Goal: Task Accomplishment & Management: Complete application form

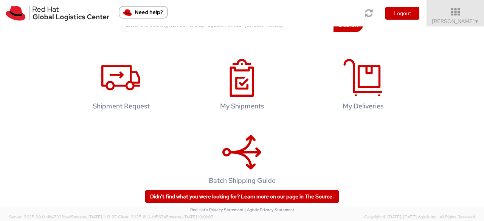
scroll to position [127, 0]
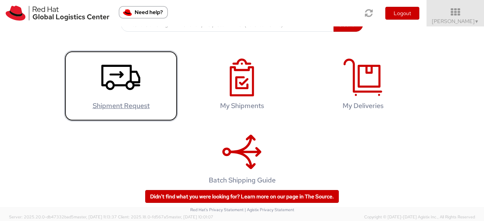
click at [114, 77] on icon at bounding box center [120, 78] width 39 height 38
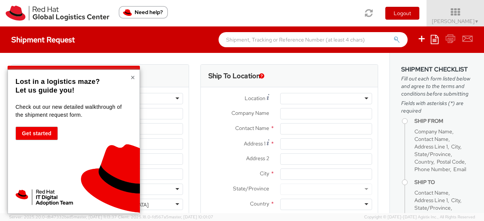
click at [134, 77] on button "×" at bounding box center [132, 78] width 5 height 8
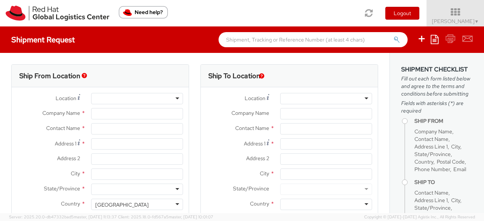
select select
select select "813"
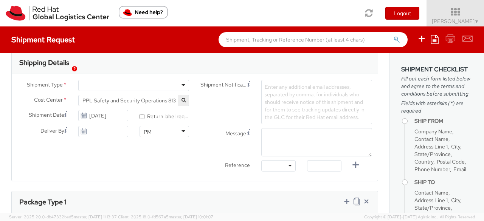
type input "Red Hat India Private Limited"
type input "[PERSON_NAME]"
type input "Bagmane Constellation Business Park"
type input "FL 10, East Tower, Carina Building"
type input "BANGALORE"
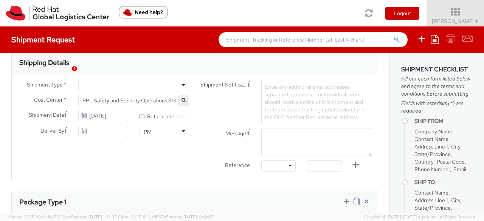
type input "560037"
type input "918067935000"
type input "ihussain@redhat.com"
select select "CM"
select select "KGS"
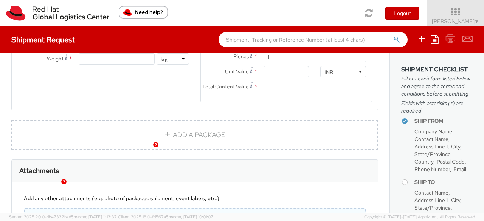
scroll to position [460, 0]
